Goal: Information Seeking & Learning: Compare options

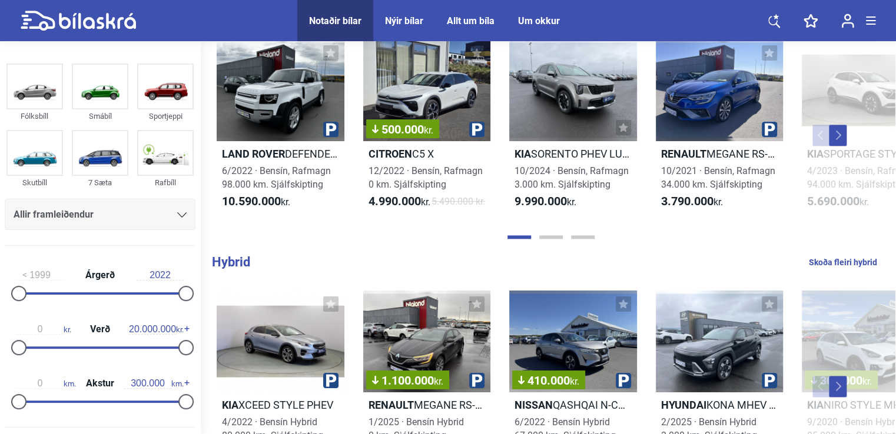
scroll to position [2, 0]
click at [201, 187] on div "Land Rover DEFENDER SE 6/2022 · [GEOGRAPHIC_DATA], Rafmagn 98.000 km. Sjálfskip…" at bounding box center [547, 135] width 693 height 215
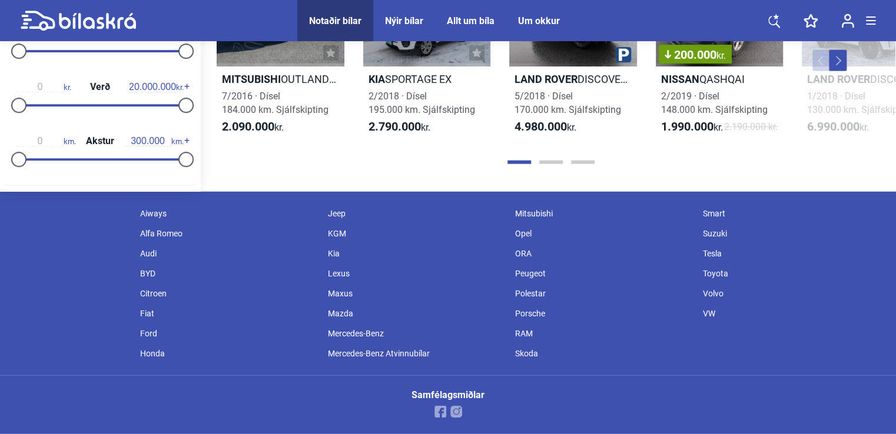
scroll to position [1491, 0]
click at [522, 234] on div "Opel" at bounding box center [602, 234] width 187 height 20
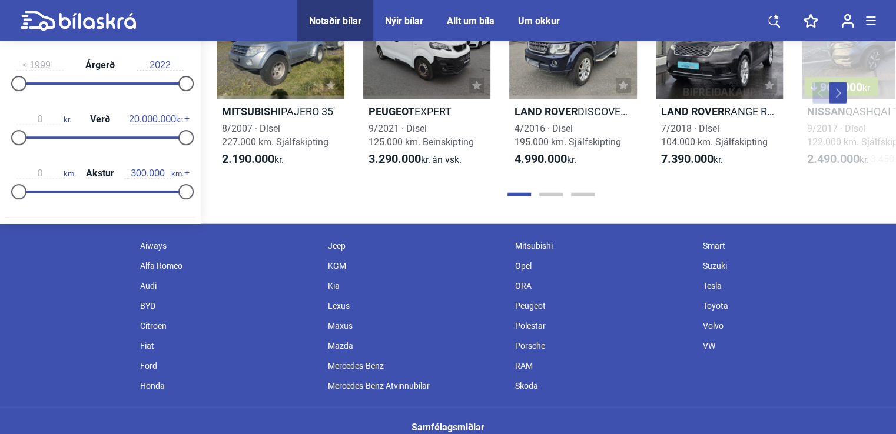
scroll to position [1464, 0]
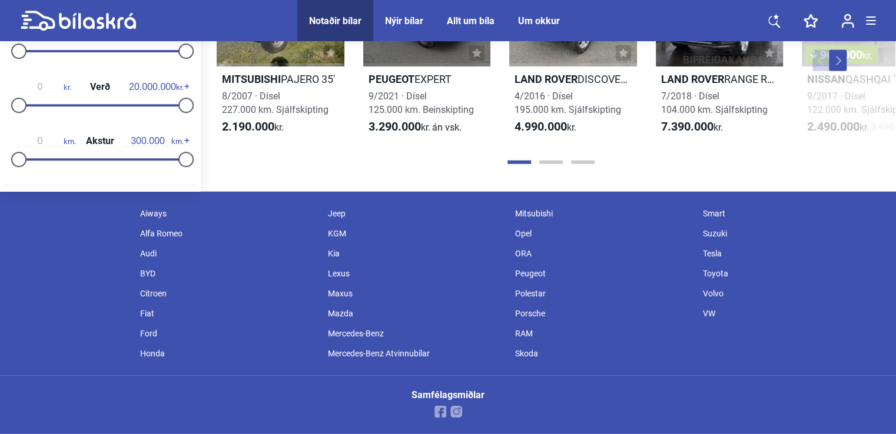
click at [147, 249] on div "Audi" at bounding box center [227, 254] width 187 height 20
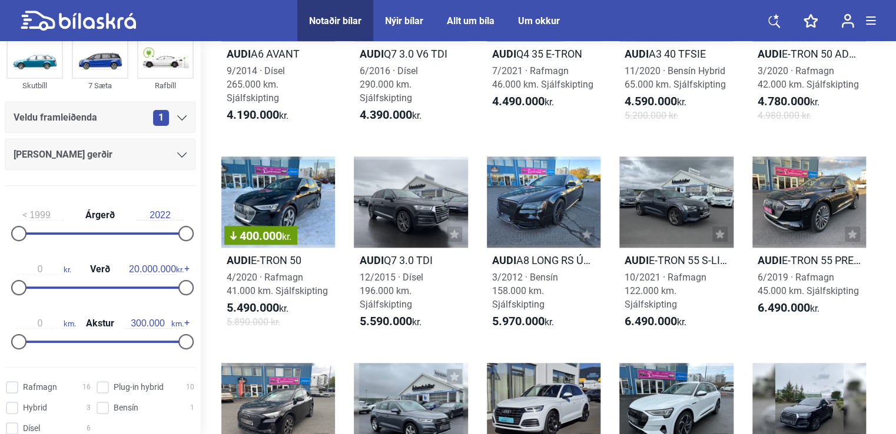
scroll to position [544, 0]
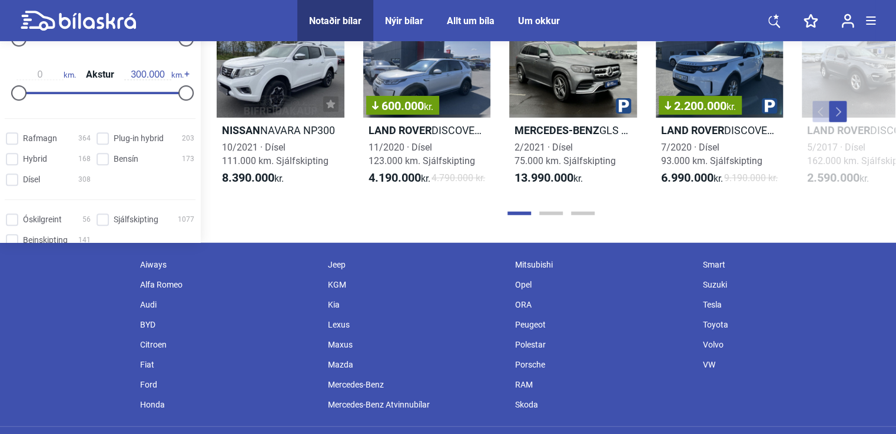
scroll to position [1426, 0]
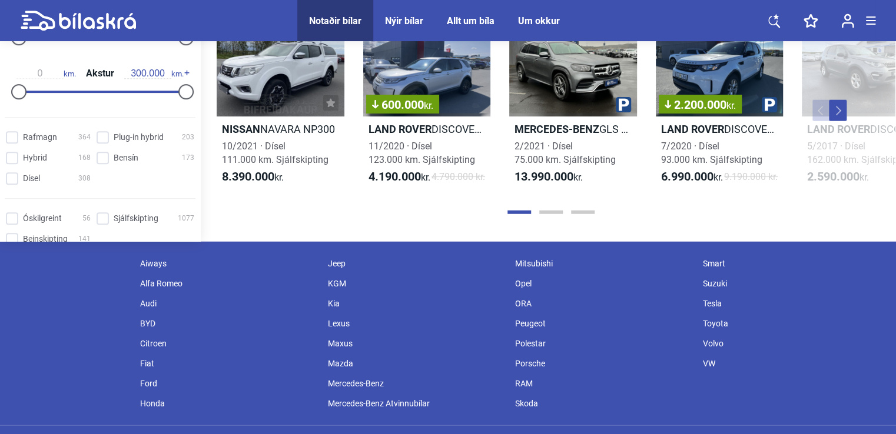
click at [529, 362] on div "Porsche" at bounding box center [602, 364] width 187 height 20
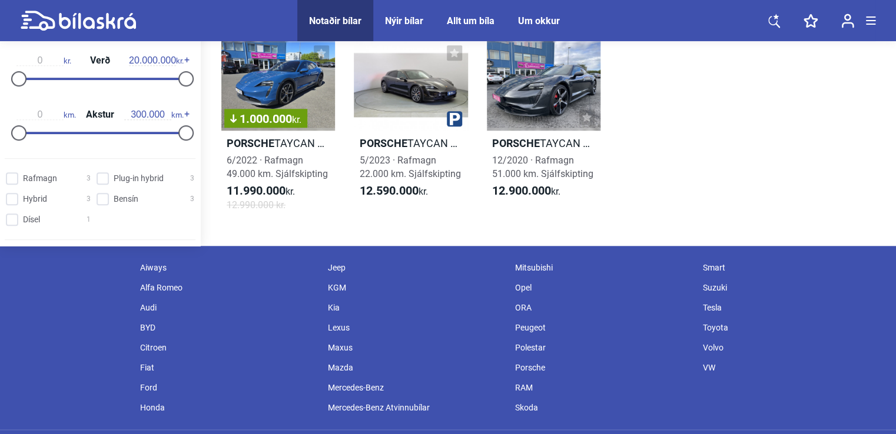
scroll to position [485, 0]
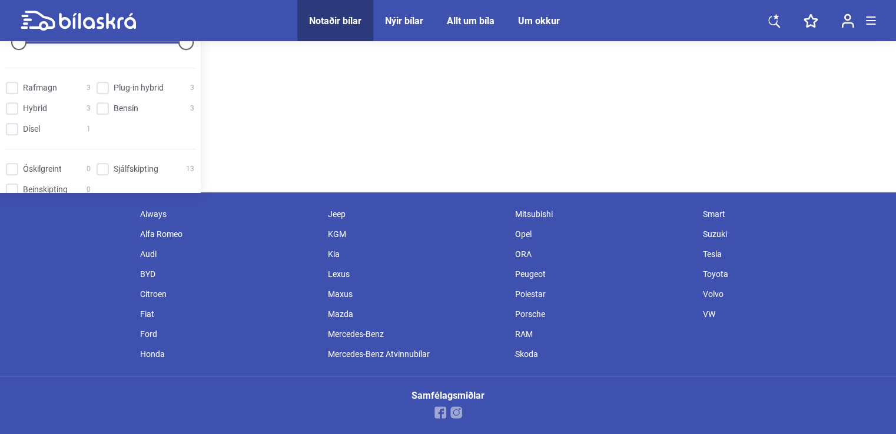
scroll to position [485, 0]
